Goal: Task Accomplishment & Management: Manage account settings

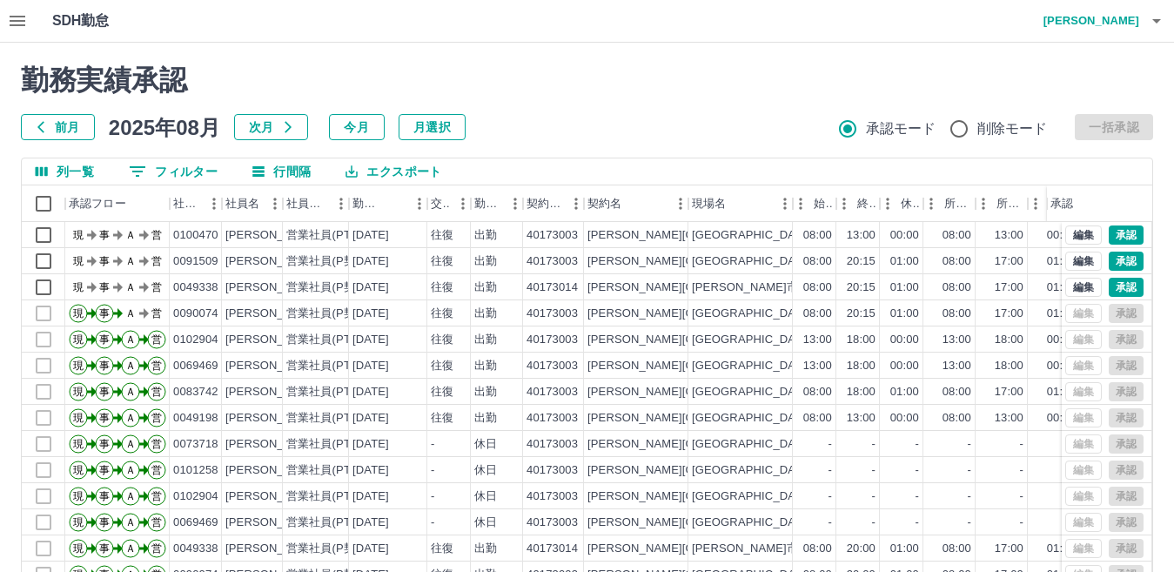
click at [24, 12] on icon "button" at bounding box center [17, 20] width 21 height 21
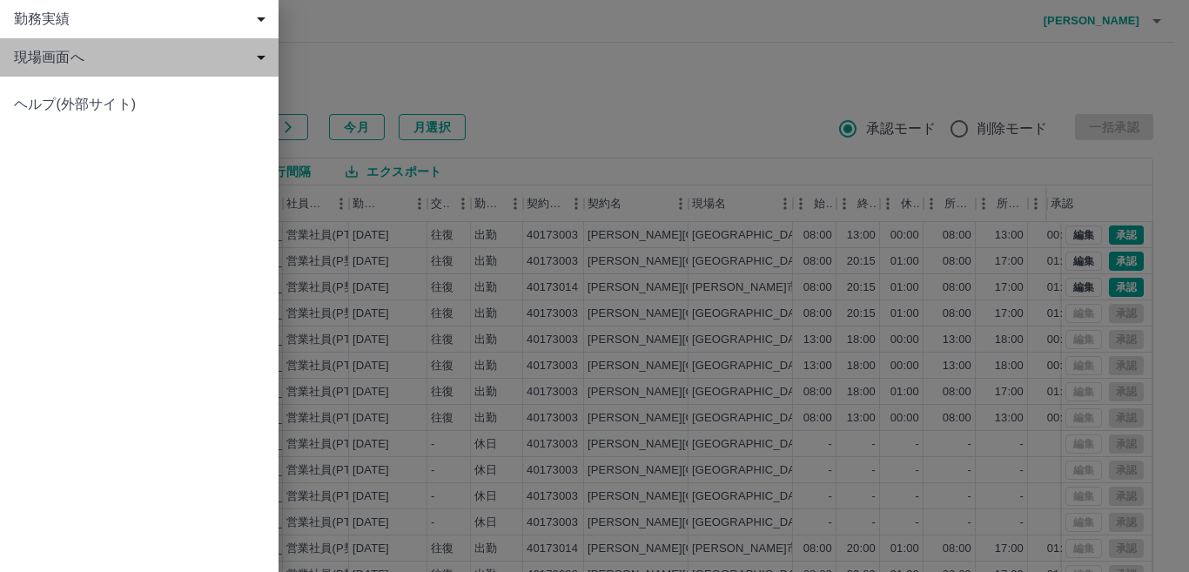
click at [38, 52] on span "現場画面へ" at bounding box center [143, 57] width 258 height 21
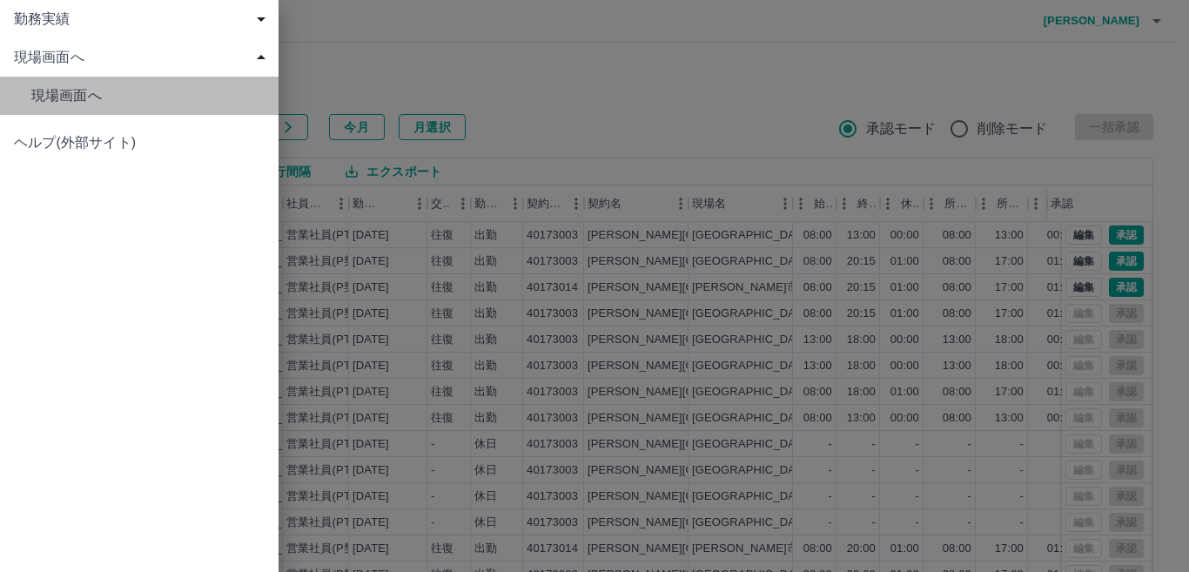
click at [71, 100] on span "現場画面へ" at bounding box center [147, 95] width 233 height 21
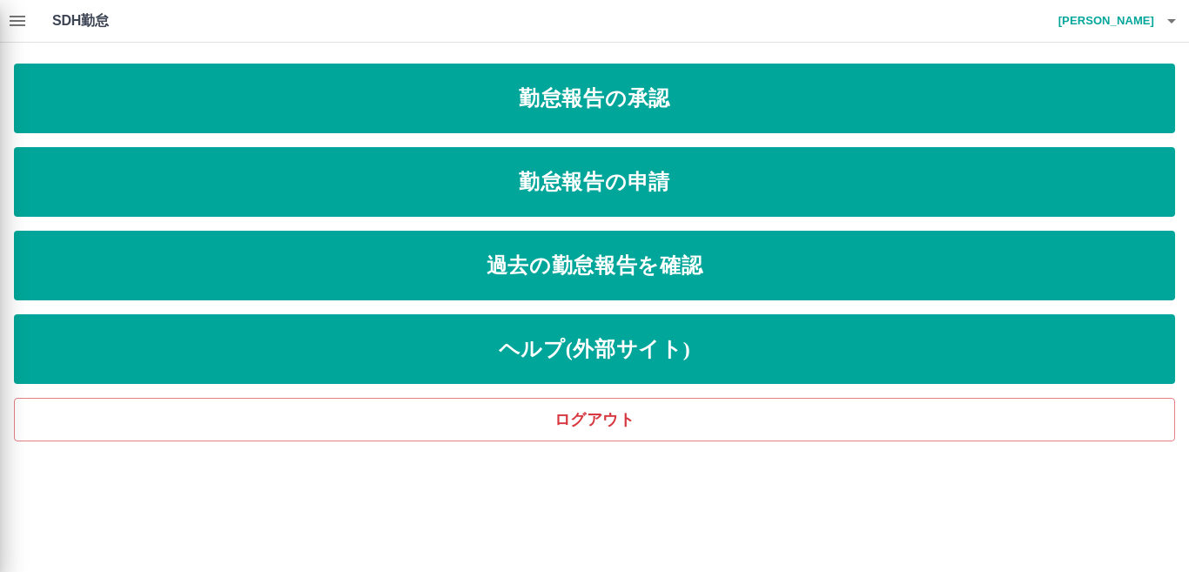
click at [562, 104] on div at bounding box center [594, 286] width 1189 height 572
click at [547, 94] on div at bounding box center [594, 286] width 1189 height 572
click at [496, 184] on div at bounding box center [594, 286] width 1189 height 572
click at [474, 103] on div at bounding box center [594, 286] width 1189 height 572
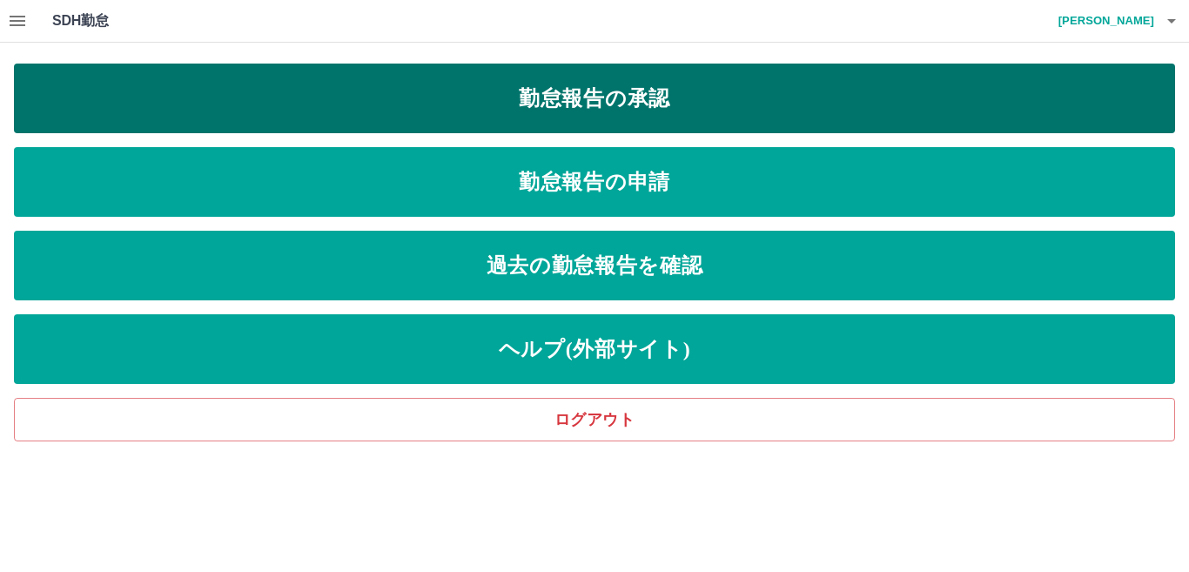
click at [500, 90] on link "勤怠報告の承認" at bounding box center [594, 99] width 1161 height 70
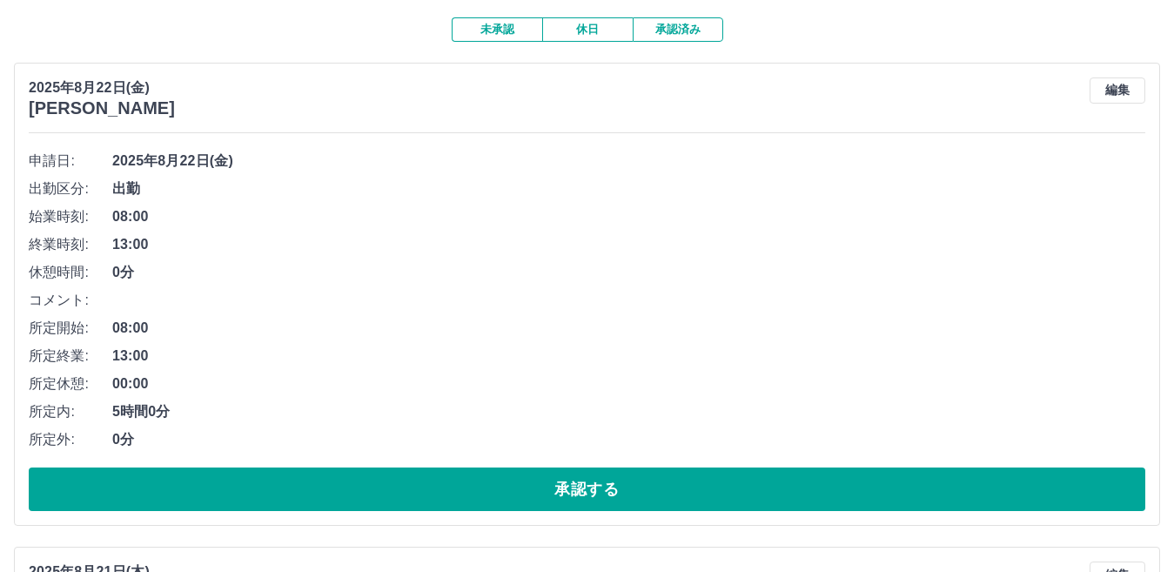
scroll to position [174, 0]
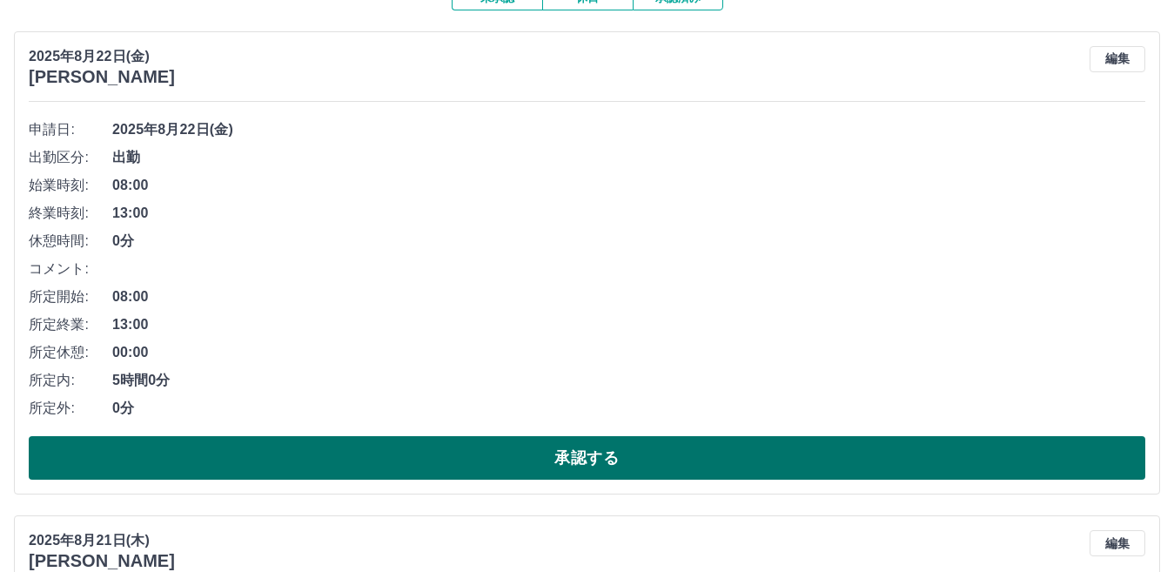
click at [520, 454] on button "承認する" at bounding box center [587, 458] width 1117 height 44
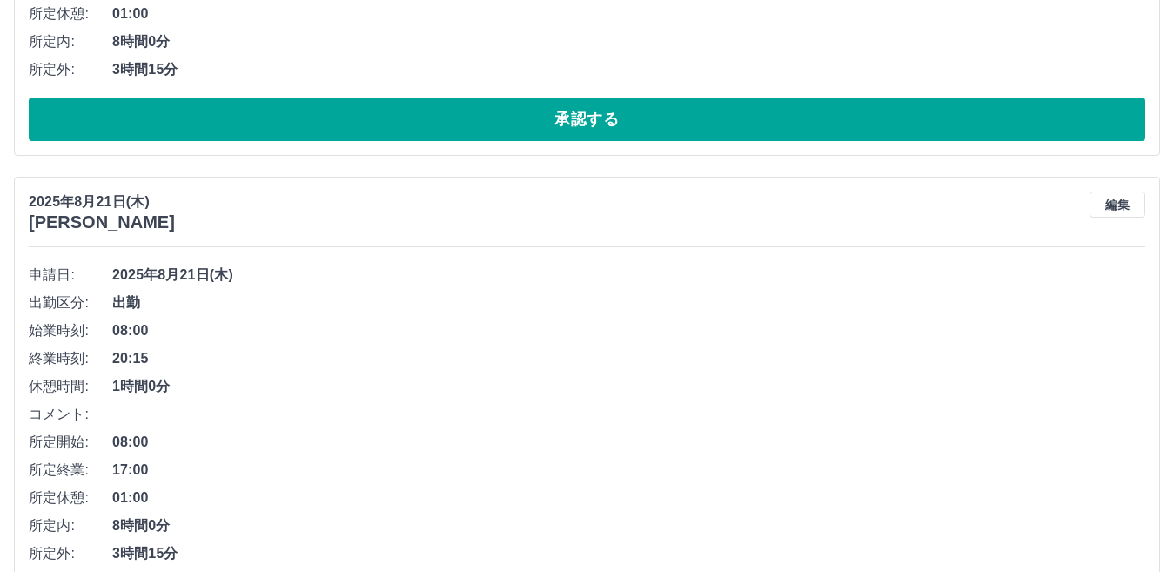
scroll to position [603, 0]
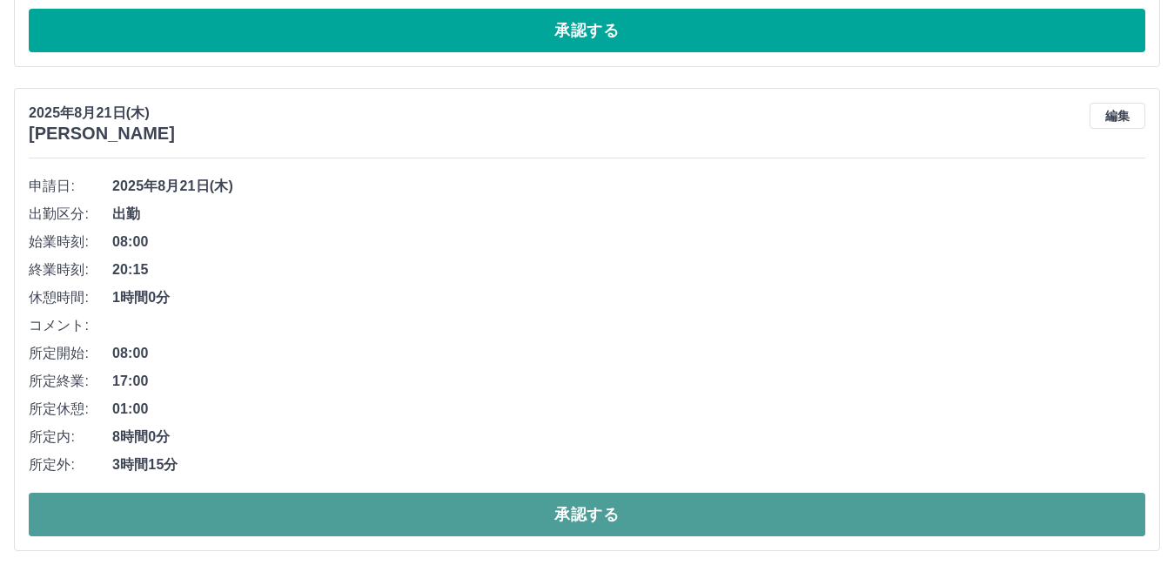
click at [542, 516] on button "承認する" at bounding box center [587, 515] width 1117 height 44
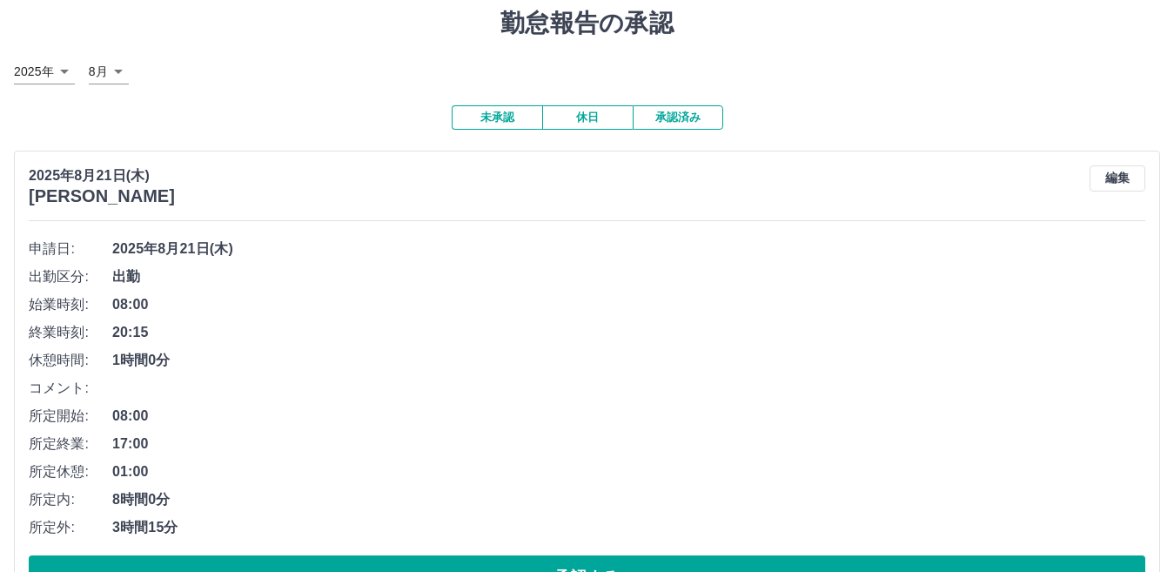
scroll to position [0, 0]
